Goal: Find specific page/section: Find specific page/section

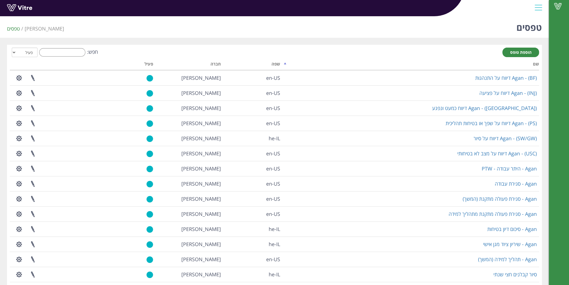
click at [538, 6] on div at bounding box center [538, 7] width 13 height 15
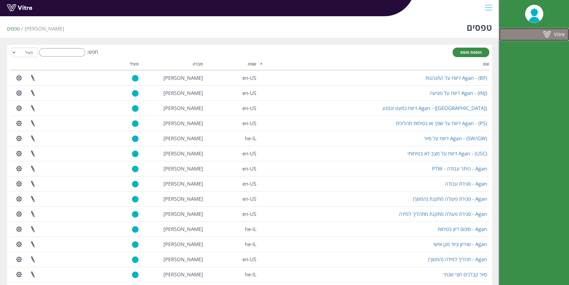
click at [552, 35] on span at bounding box center [547, 34] width 14 height 7
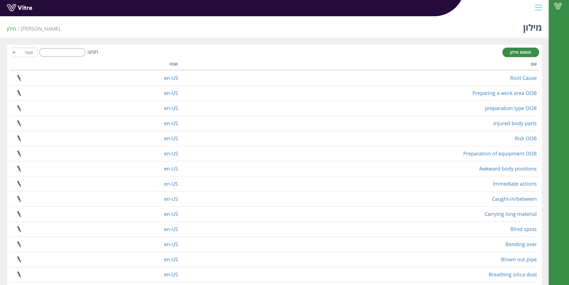
click at [70, 48] on div "חפש: הכל פעיל לא פעיל" at bounding box center [274, 53] width 529 height 10
click at [71, 51] on input "חפש:" at bounding box center [62, 52] width 46 height 8
type input "s"
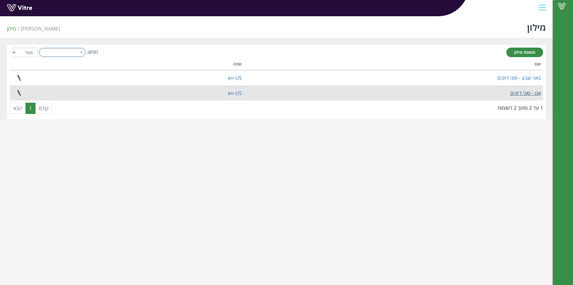
type input "די"
click at [517, 94] on link "אגן - סוגי דיונים" at bounding box center [525, 93] width 30 height 7
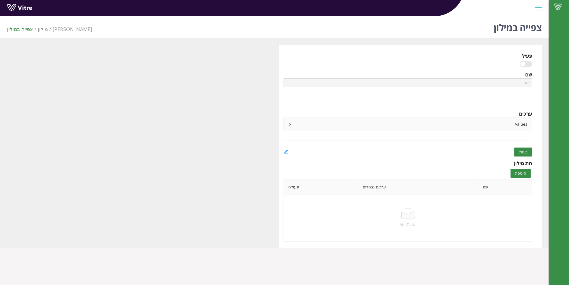
type input "אגן - סוגי דיונים"
click at [559, 1] on link "Vitre" at bounding box center [558, 6] width 20 height 13
